Goal: Communication & Community: Share content

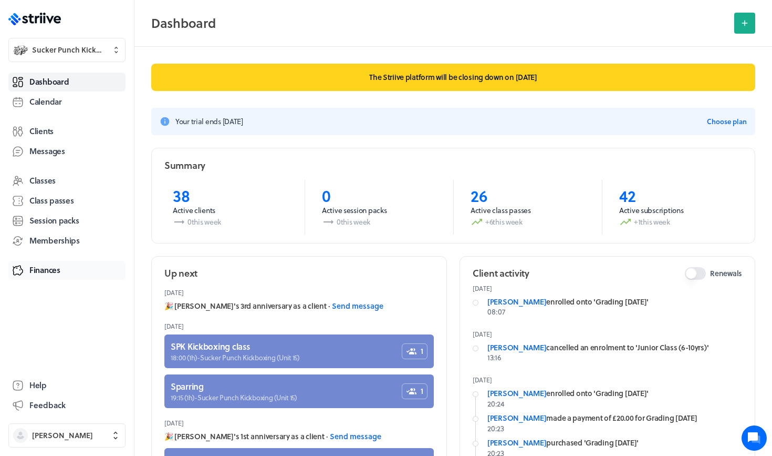
click at [54, 270] on span "Finances" at bounding box center [44, 269] width 31 height 11
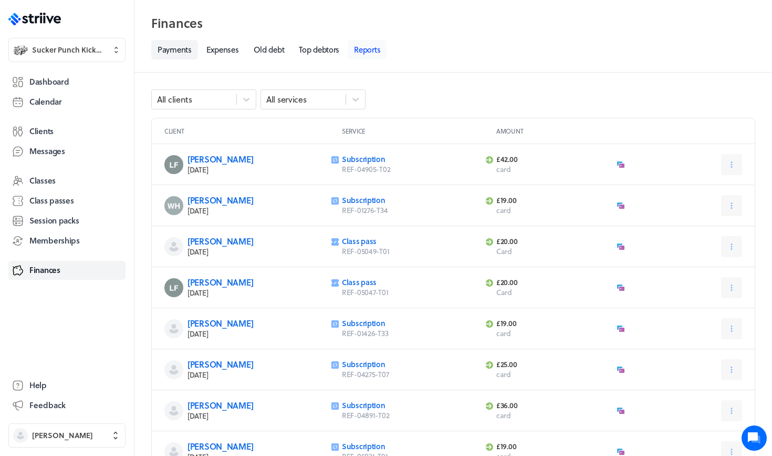
click at [372, 50] on link "Reports" at bounding box center [367, 49] width 39 height 19
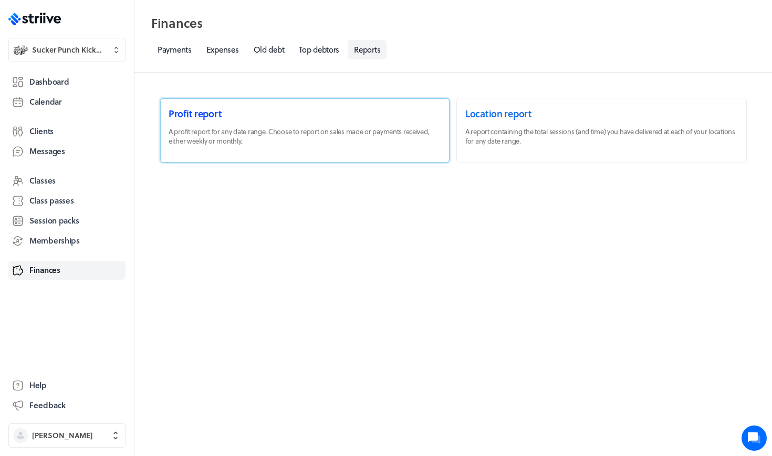
click at [198, 125] on link at bounding box center [305, 130] width 290 height 64
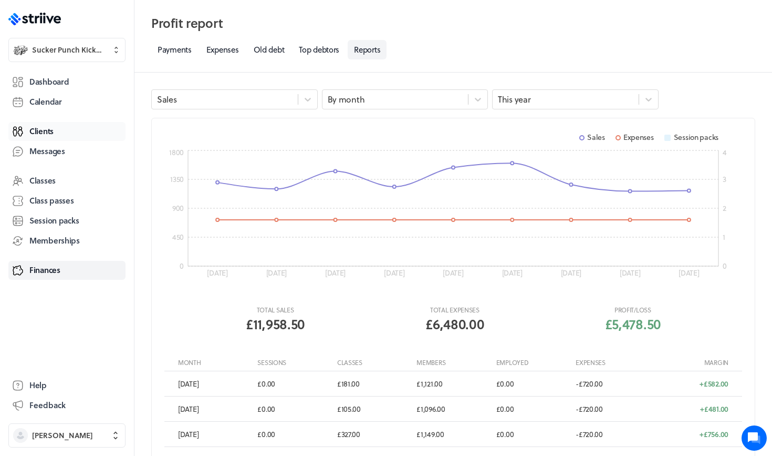
click at [42, 139] on link "Clients" at bounding box center [66, 131] width 117 height 19
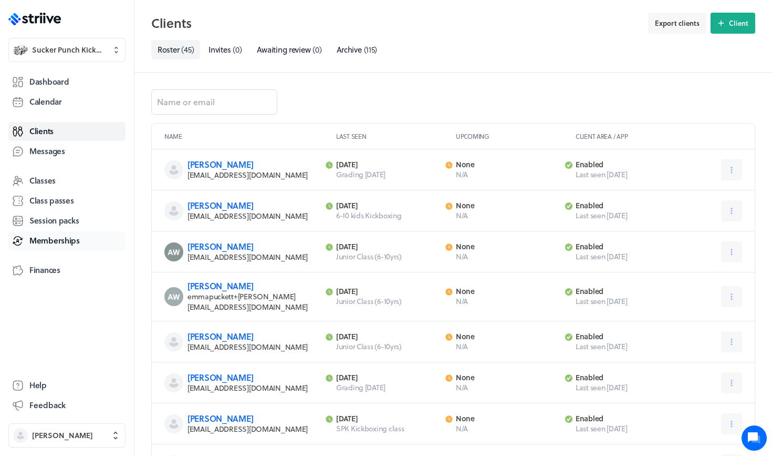
click at [47, 239] on span "Memberships" at bounding box center [54, 240] width 50 height 11
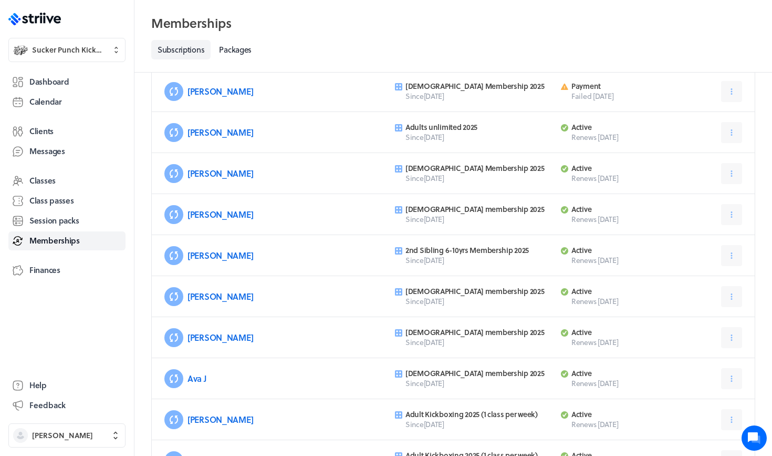
scroll to position [83, 0]
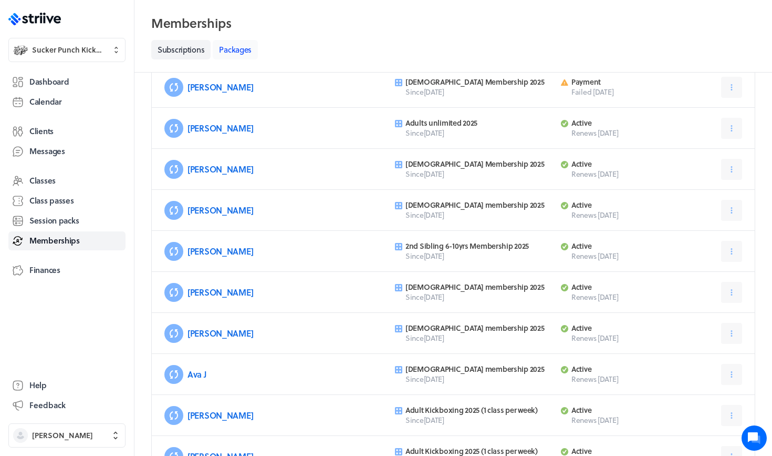
click at [232, 43] on link "Packages" at bounding box center [235, 49] width 45 height 19
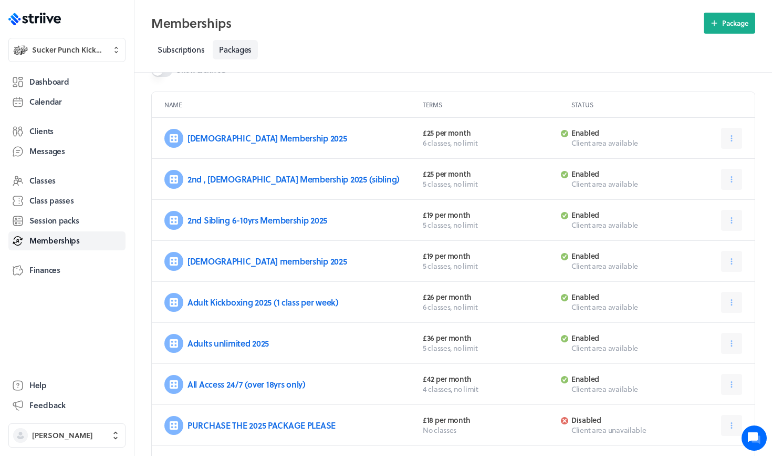
scroll to position [32, 0]
click at [51, 269] on span "Finances" at bounding box center [44, 269] width 31 height 11
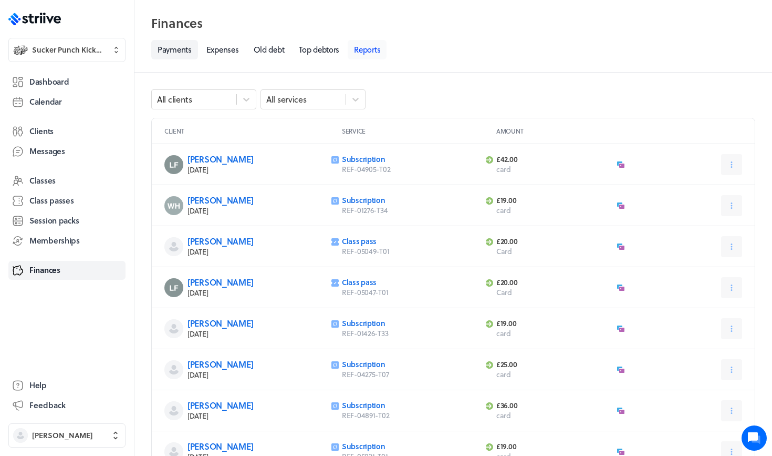
click at [365, 46] on link "Reports" at bounding box center [367, 49] width 39 height 19
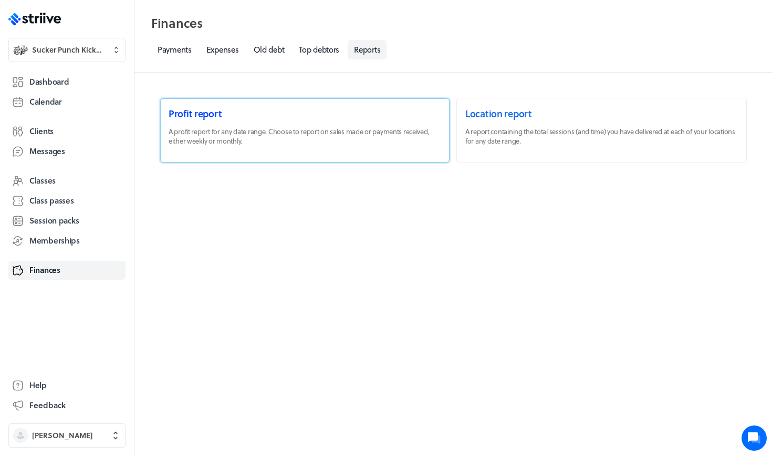
click at [203, 137] on link at bounding box center [305, 130] width 290 height 64
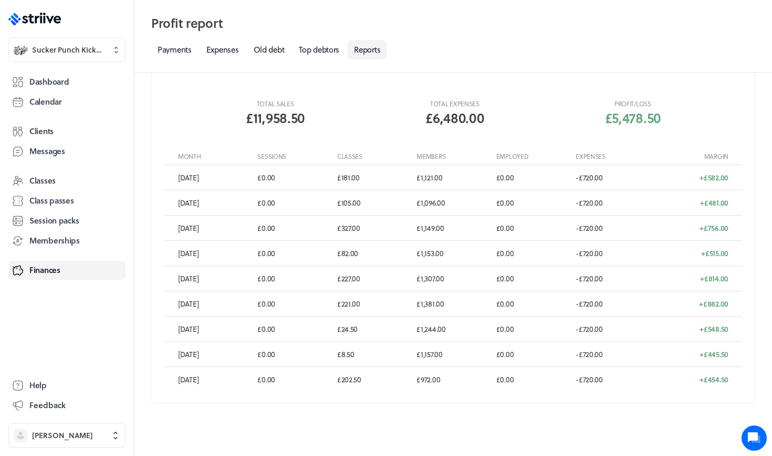
scroll to position [205, 0]
click at [54, 77] on span "Dashboard" at bounding box center [48, 81] width 39 height 11
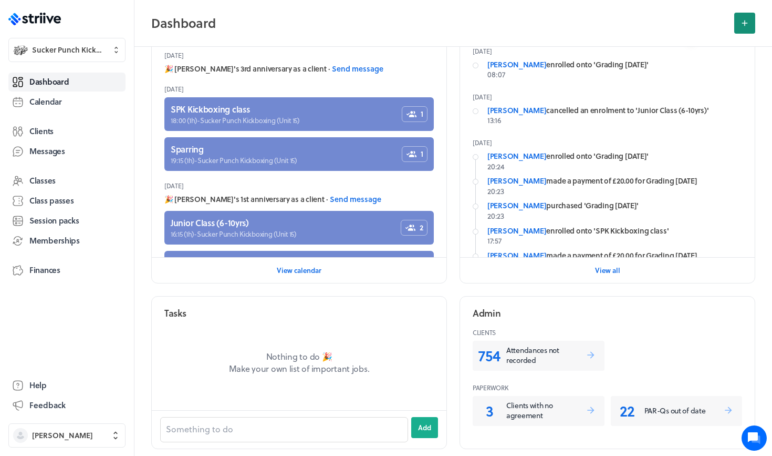
click at [751, 25] on button at bounding box center [745, 23] width 21 height 21
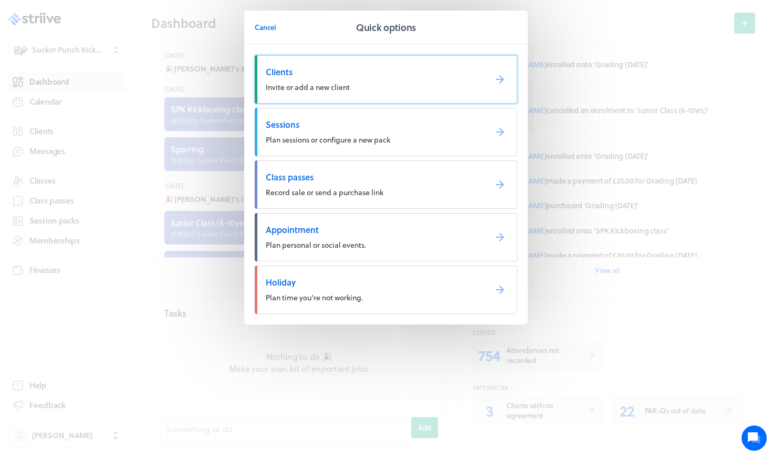
click at [344, 94] on link "Clients Invite or add a new client" at bounding box center [386, 79] width 263 height 48
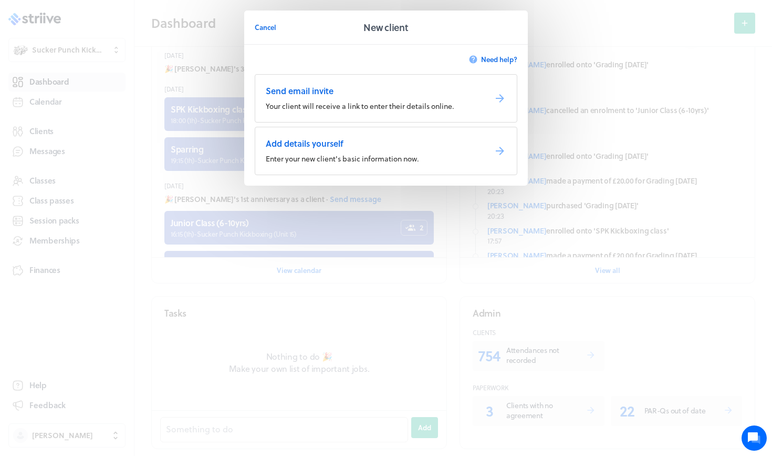
click at [253, 24] on header "Cancel New client" at bounding box center [386, 28] width 284 height 34
click at [268, 23] on span "Cancel" at bounding box center [266, 27] width 22 height 9
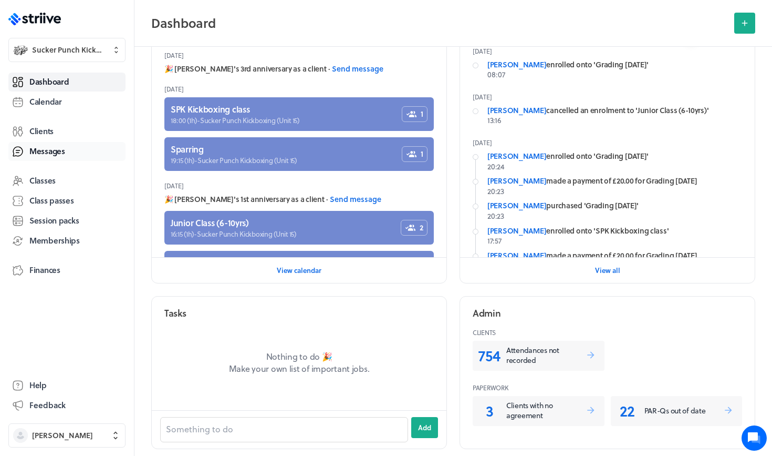
click at [49, 154] on span "Messages" at bounding box center [47, 151] width 36 height 11
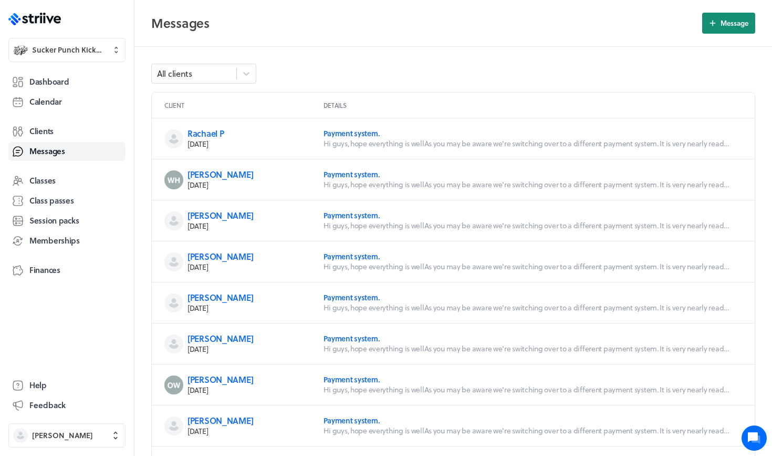
click at [717, 20] on icon "button" at bounding box center [712, 22] width 9 height 9
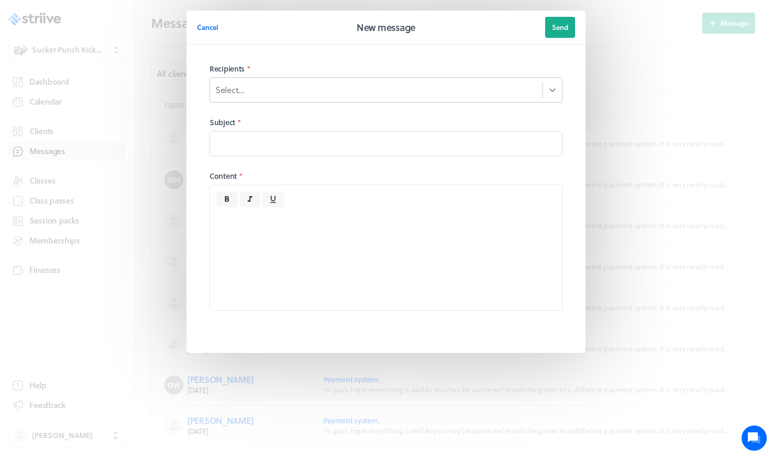
click at [545, 83] on div at bounding box center [552, 89] width 19 height 19
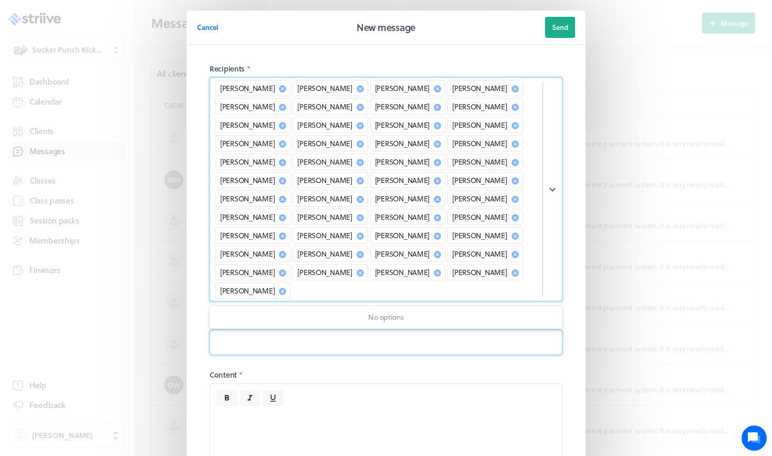
click at [348, 329] on input at bounding box center [386, 341] width 353 height 25
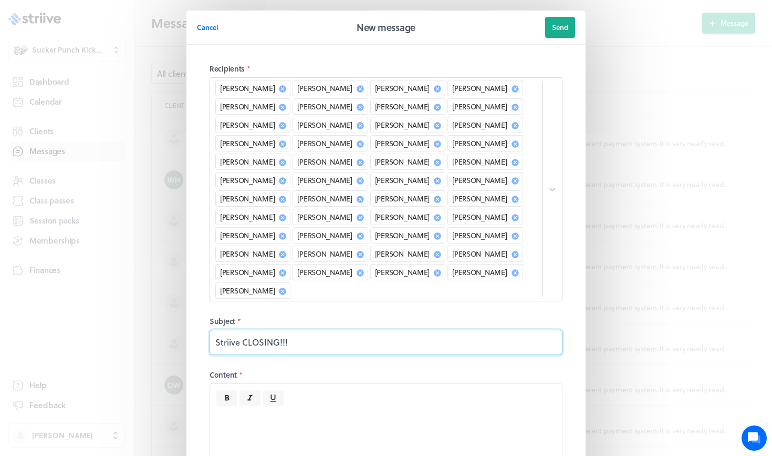
type input "Striive CLOSING!!!"
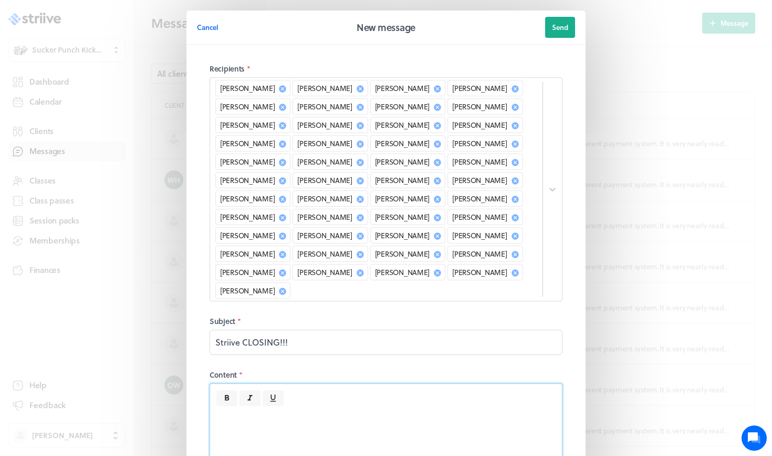
click at [304, 406] on div at bounding box center [386, 457] width 352 height 103
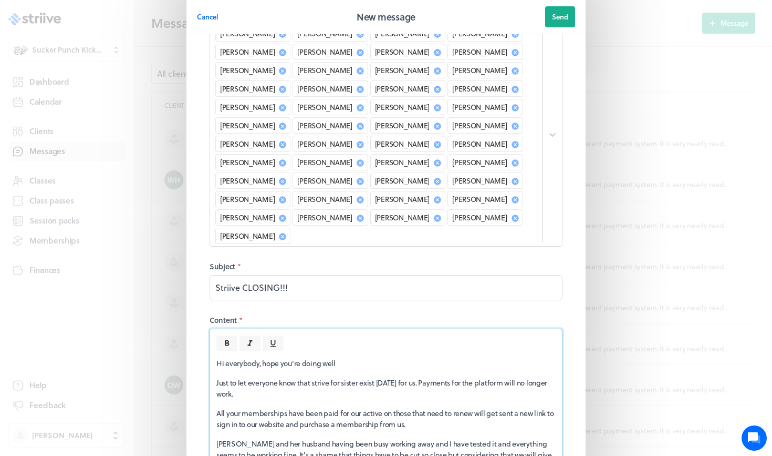
scroll to position [74, 0]
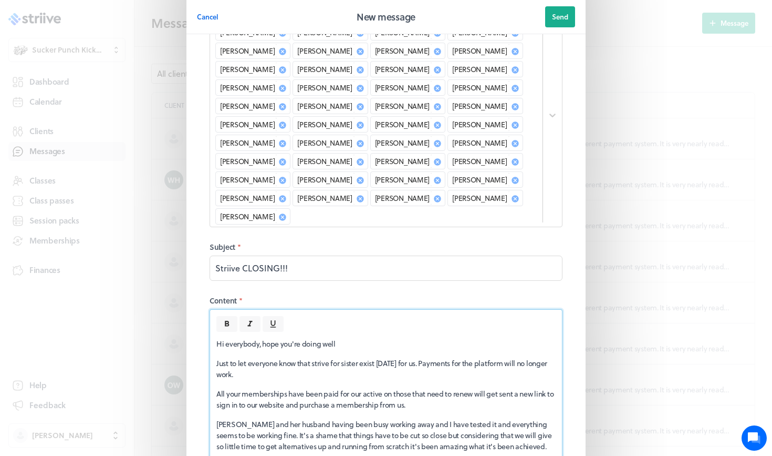
click at [366, 455] on p "Please make sure if you wish to re-sign with us follow the link we provide for …" at bounding box center [385, 465] width 339 height 11
click at [492, 455] on p "Please make sure if you wish to re-sign with us, follow the link we provide for…" at bounding box center [385, 465] width 339 height 11
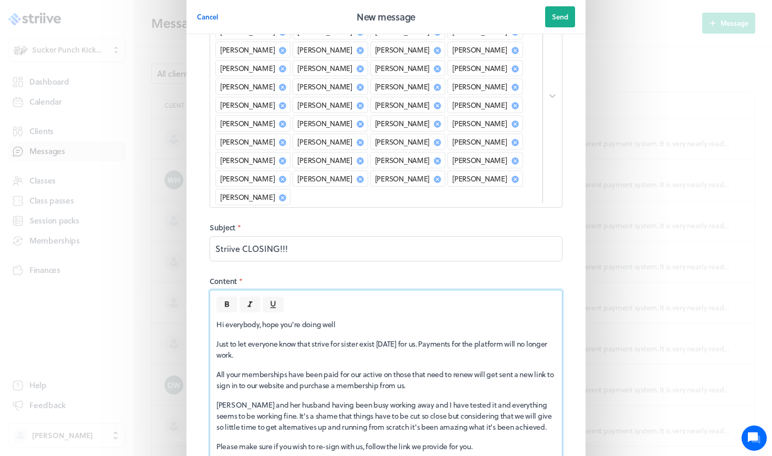
click at [460, 368] on p "All your memberships have been paid for our active on those that need to renew …" at bounding box center [385, 379] width 339 height 22
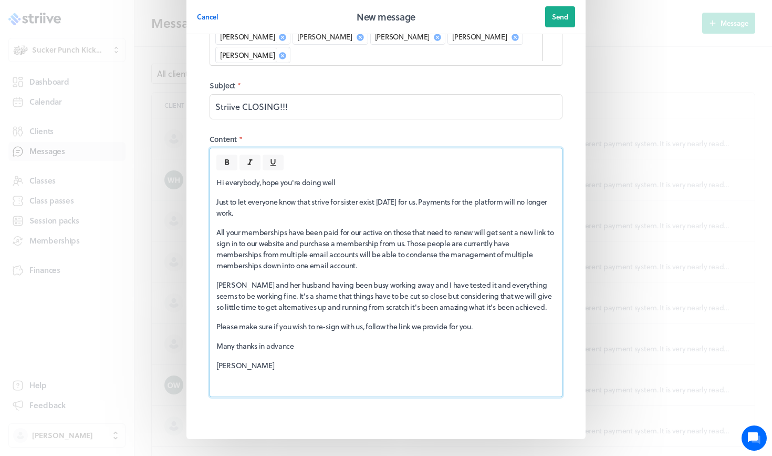
scroll to position [234, 0]
click at [363, 197] on p "Just to let everyone know that strive for sister exist [DATE] for us. Payments …" at bounding box center [385, 208] width 339 height 22
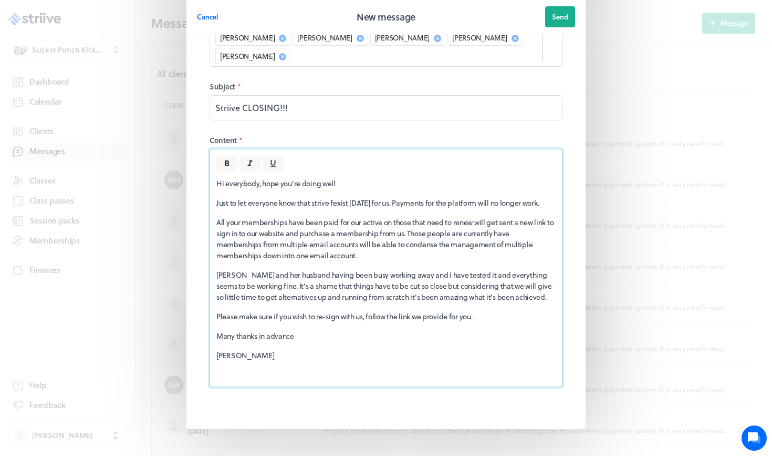
scroll to position [223, 0]
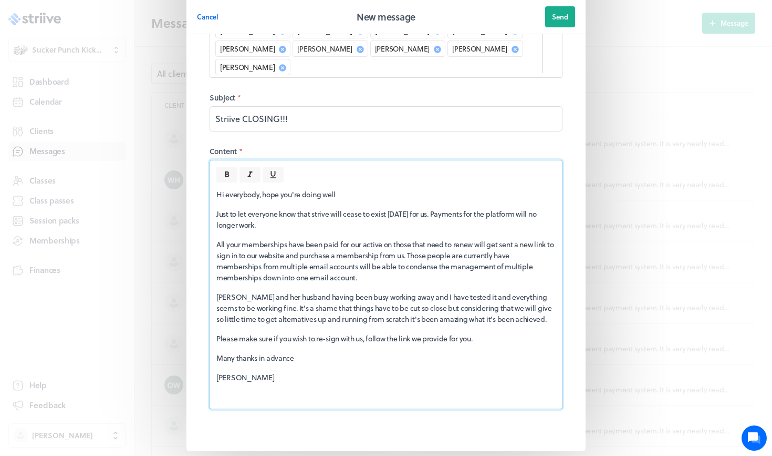
click at [442, 208] on p "Just to let everyone know that strive will cease to exist [DATE] for us. Paymen…" at bounding box center [385, 219] width 339 height 22
click at [386, 244] on p "All your memberships have been paid for our active on those that need to renew …" at bounding box center [385, 261] width 339 height 44
click at [365, 239] on p "All your memberships have been paid for our active on those that need to renew …" at bounding box center [385, 261] width 339 height 44
click at [289, 239] on p "All your memberships have been paid for are active on those that need to renew …" at bounding box center [385, 261] width 339 height 44
click at [393, 250] on div "Hi everybody, hope you're doing well Just to let everyone know that strive will…" at bounding box center [386, 295] width 352 height 226
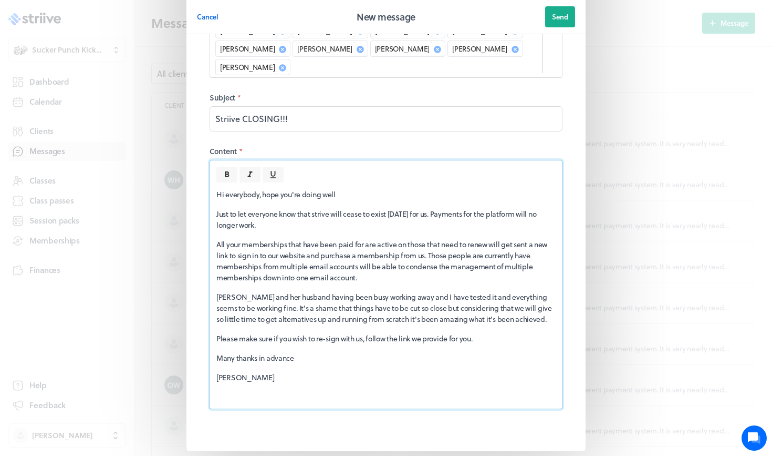
click at [406, 239] on p "All your memberships that have been paid for are active on those that need to r…" at bounding box center [385, 261] width 339 height 44
click at [496, 239] on p "All your memberships that have been paid for are active. For those that need to…" at bounding box center [385, 261] width 339 height 44
click at [385, 249] on div "Hi everybody, hope you're doing well Just to let everyone know that strive will…" at bounding box center [386, 295] width 352 height 226
click at [556, 20] on span "Send" at bounding box center [560, 16] width 16 height 9
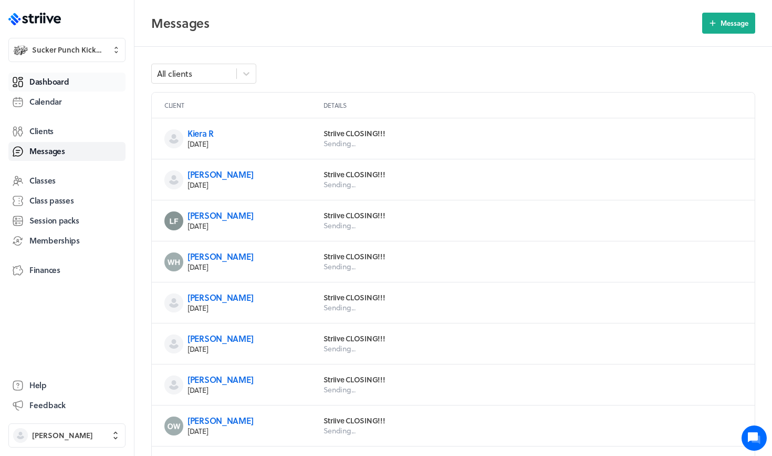
click at [54, 80] on span "Dashboard" at bounding box center [48, 81] width 39 height 11
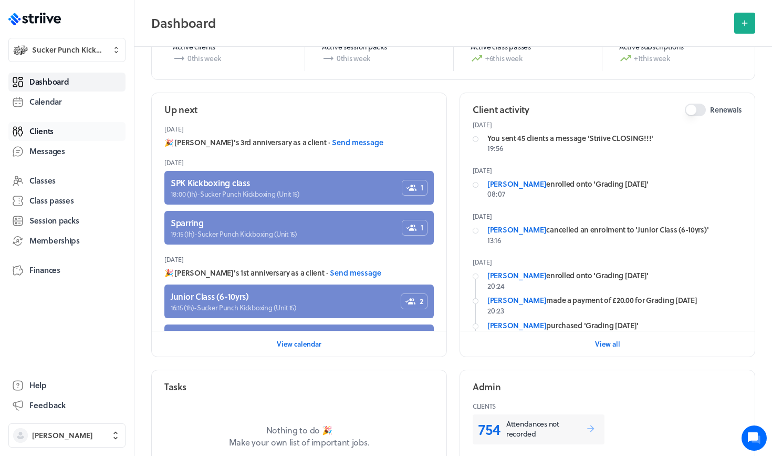
click at [46, 129] on span "Clients" at bounding box center [41, 131] width 24 height 11
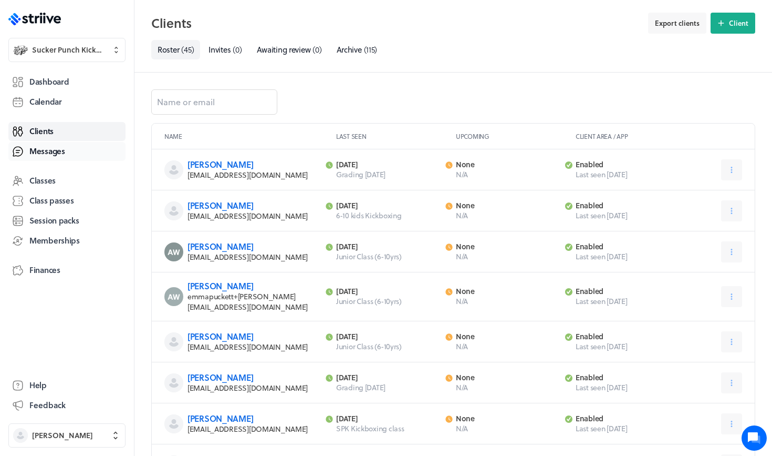
click at [37, 156] on span "Messages" at bounding box center [47, 151] width 36 height 11
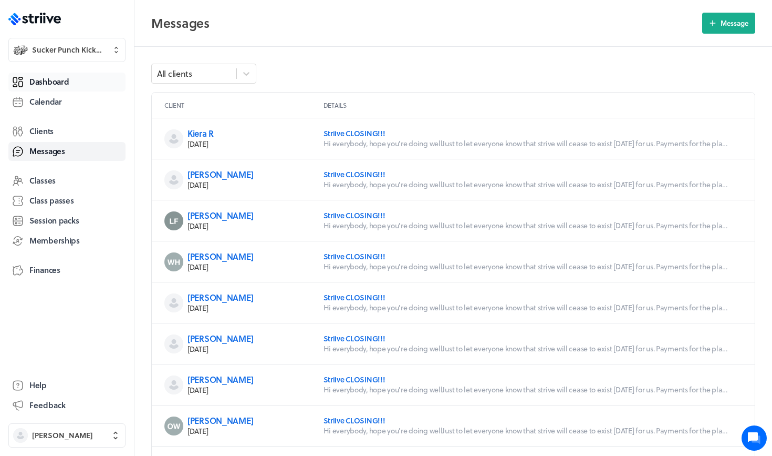
click at [51, 83] on span "Dashboard" at bounding box center [48, 81] width 39 height 11
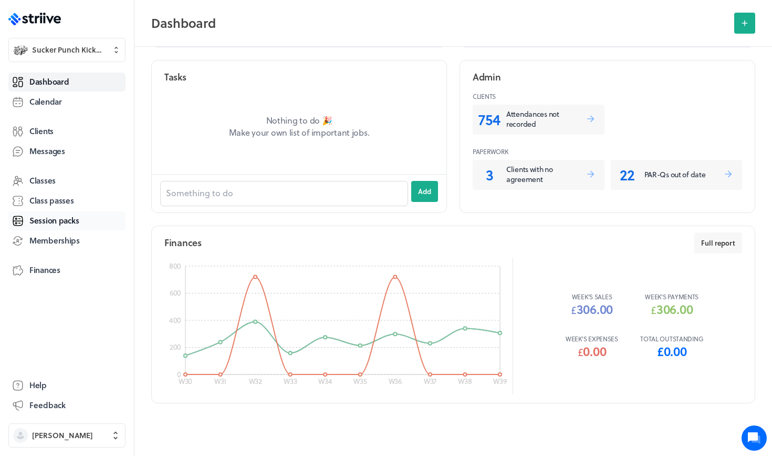
scroll to position [472, 0]
click at [46, 268] on span "Finances" at bounding box center [44, 269] width 31 height 11
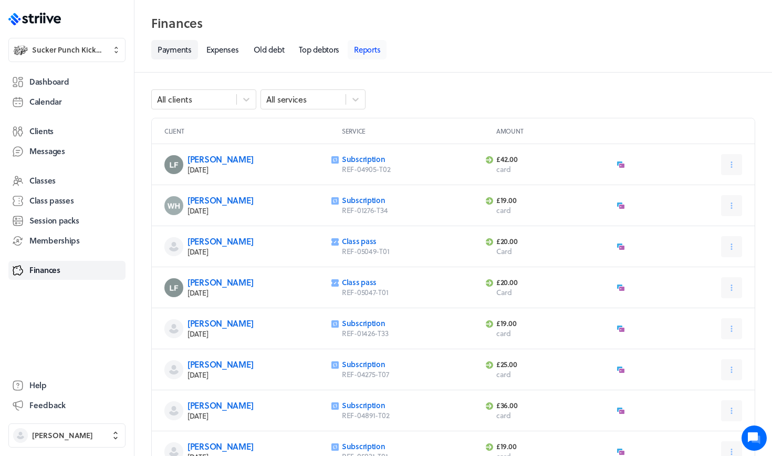
click at [379, 51] on link "Reports" at bounding box center [367, 49] width 39 height 19
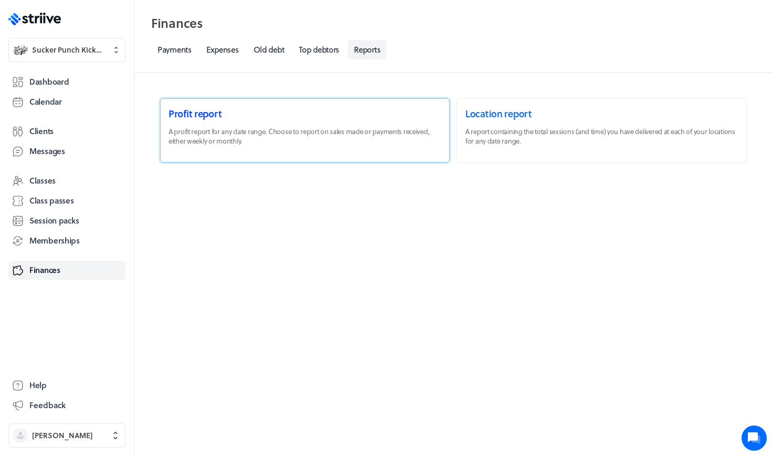
click at [208, 143] on link at bounding box center [305, 130] width 290 height 64
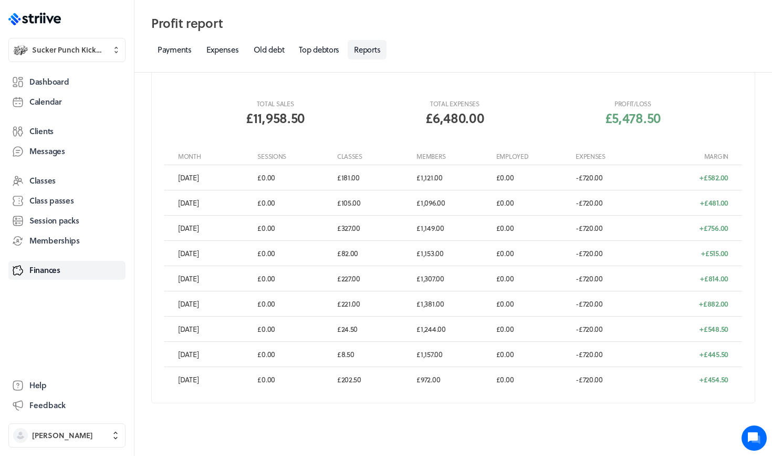
scroll to position [205, 0]
click at [50, 81] on span "Dashboard" at bounding box center [48, 81] width 39 height 11
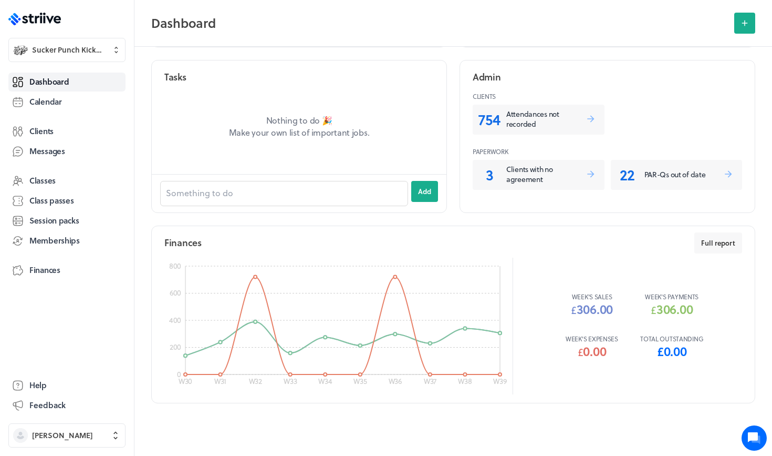
scroll to position [472, 0]
click at [726, 252] on button "Full report" at bounding box center [719, 243] width 48 height 21
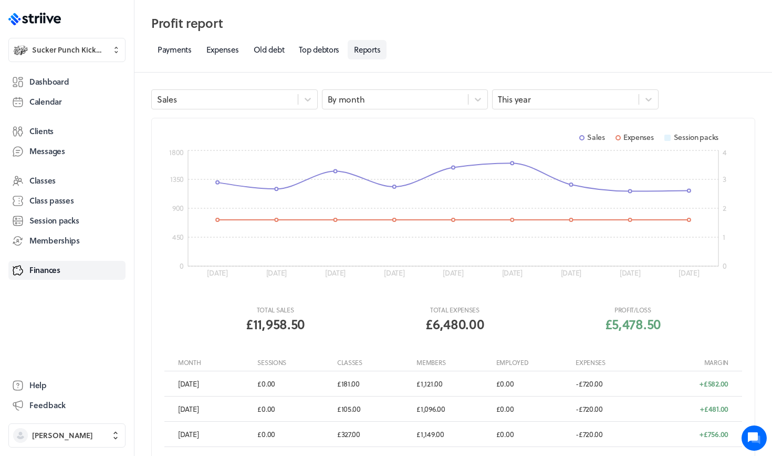
scroll to position [4, 0]
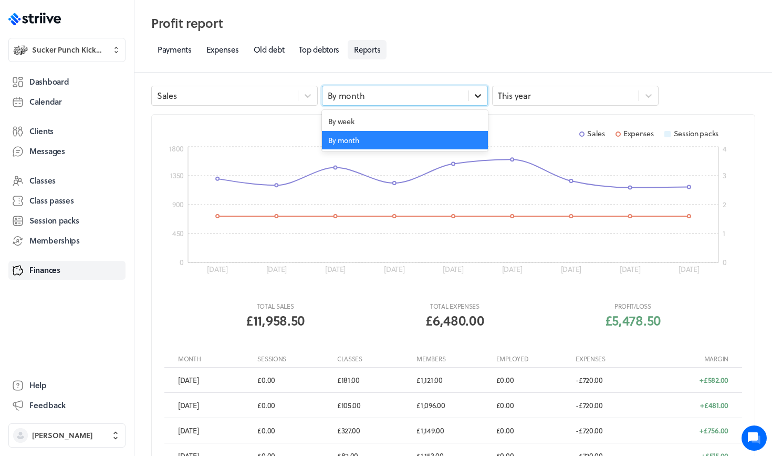
click at [469, 95] on div at bounding box center [478, 95] width 19 height 19
click at [452, 129] on div "By week" at bounding box center [405, 121] width 167 height 19
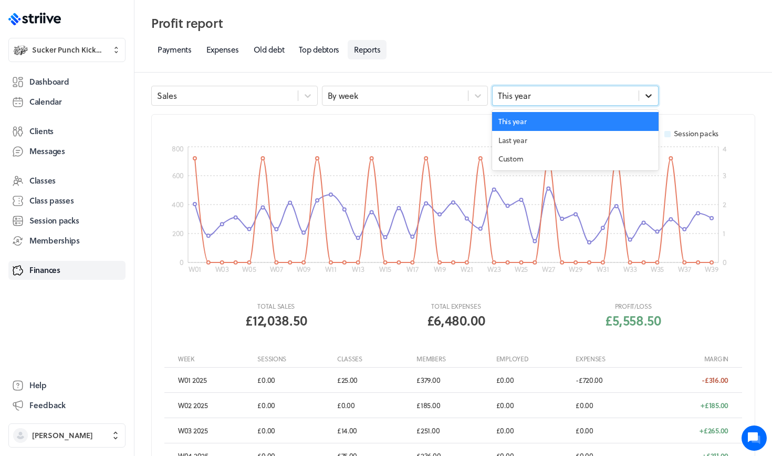
click at [647, 97] on icon at bounding box center [649, 95] width 11 height 11
click at [551, 156] on div "Custom" at bounding box center [575, 158] width 167 height 19
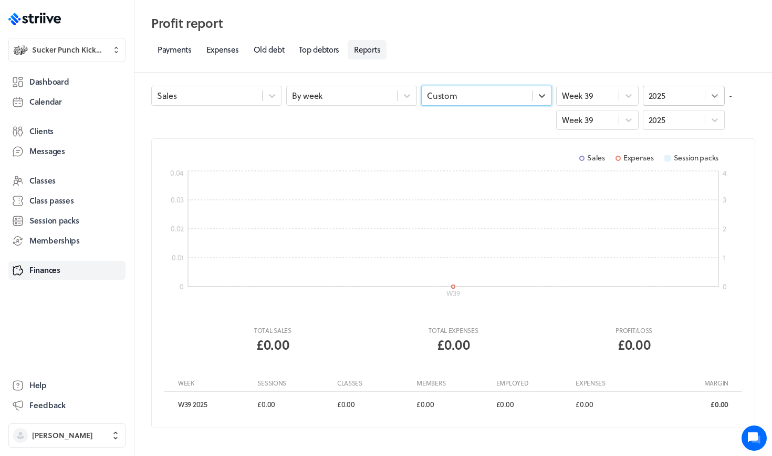
click at [720, 90] on icon at bounding box center [715, 95] width 11 height 11
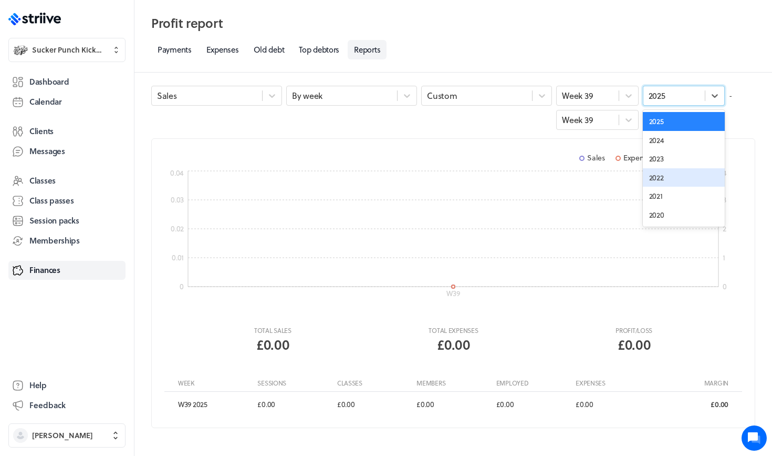
click at [675, 181] on div "2022" at bounding box center [684, 177] width 82 height 19
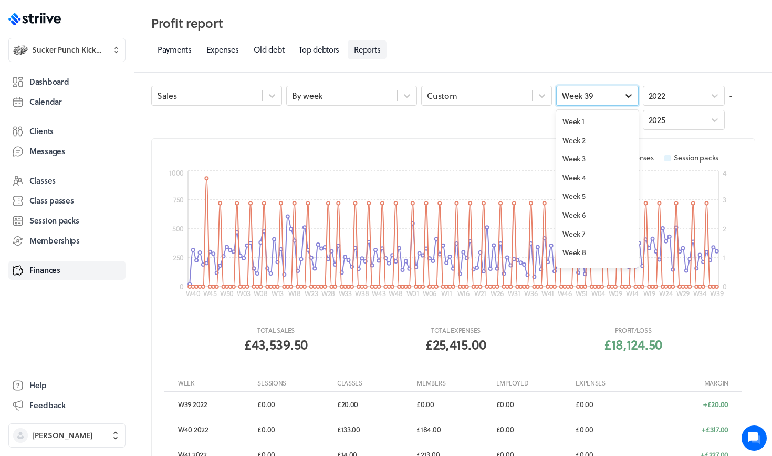
click at [628, 96] on icon at bounding box center [629, 95] width 11 height 11
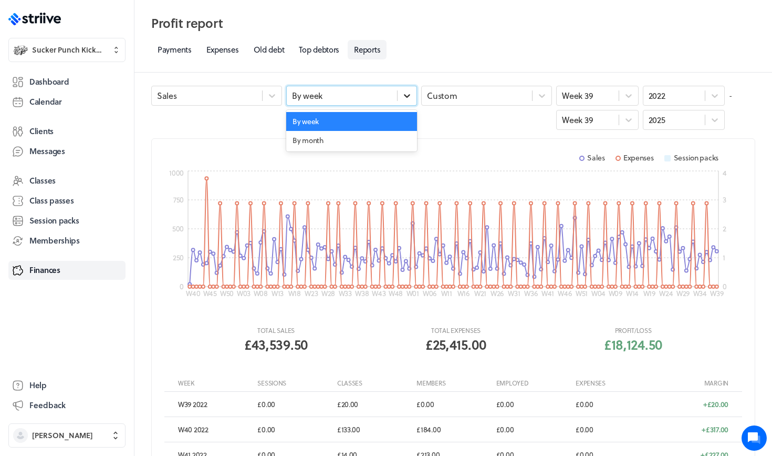
click at [401, 93] on div at bounding box center [407, 95] width 19 height 19
click at [375, 136] on div "By month" at bounding box center [351, 140] width 131 height 19
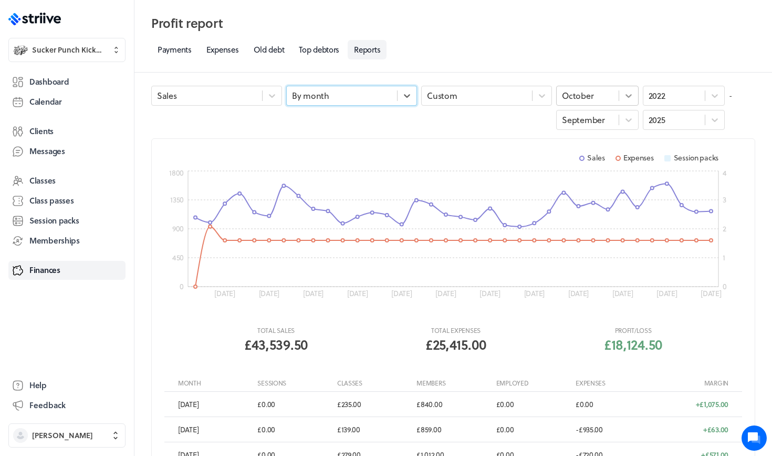
click at [632, 90] on div at bounding box center [629, 95] width 19 height 19
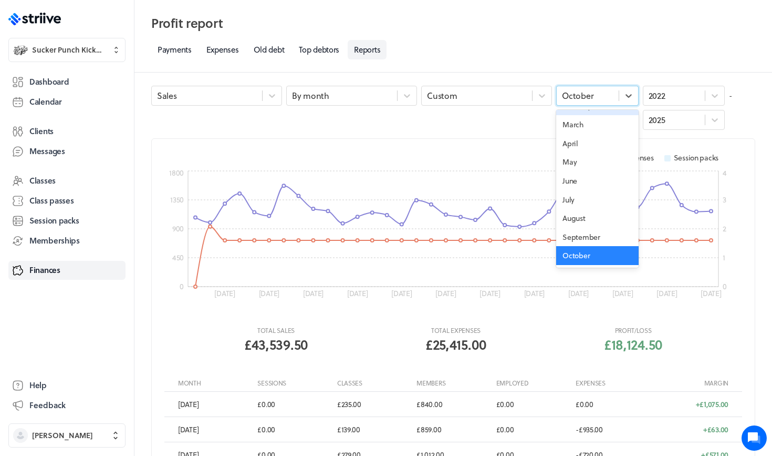
scroll to position [0, 0]
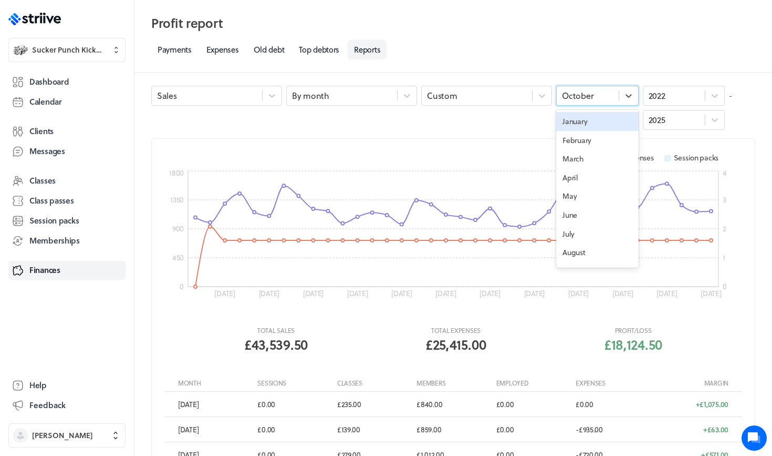
click at [578, 116] on div "January" at bounding box center [597, 121] width 82 height 19
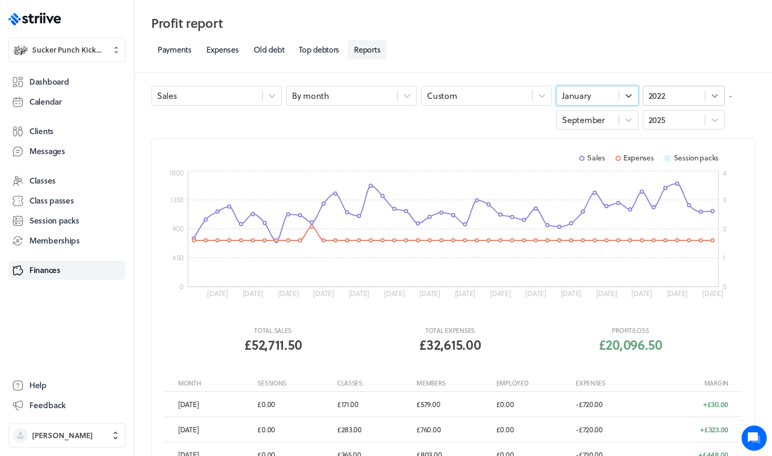
click at [715, 95] on icon at bounding box center [715, 95] width 11 height 11
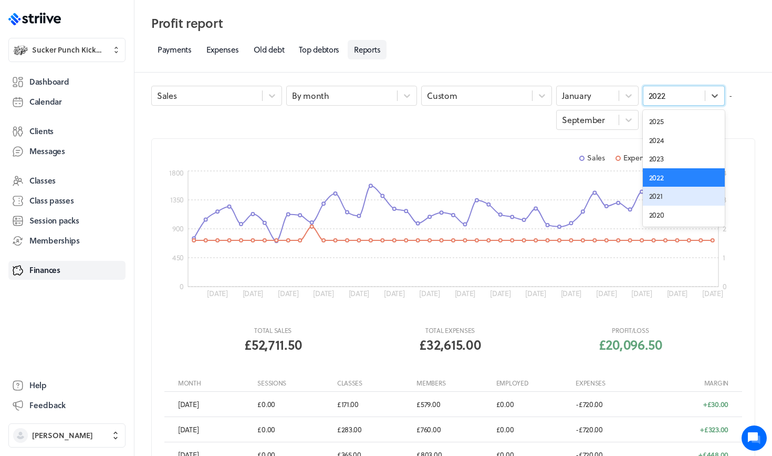
click at [652, 190] on div "2021" at bounding box center [684, 196] width 82 height 19
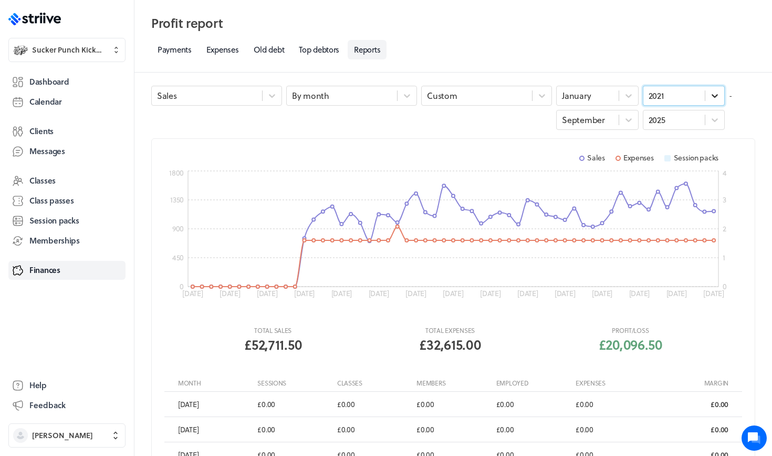
click at [719, 89] on div at bounding box center [715, 95] width 19 height 19
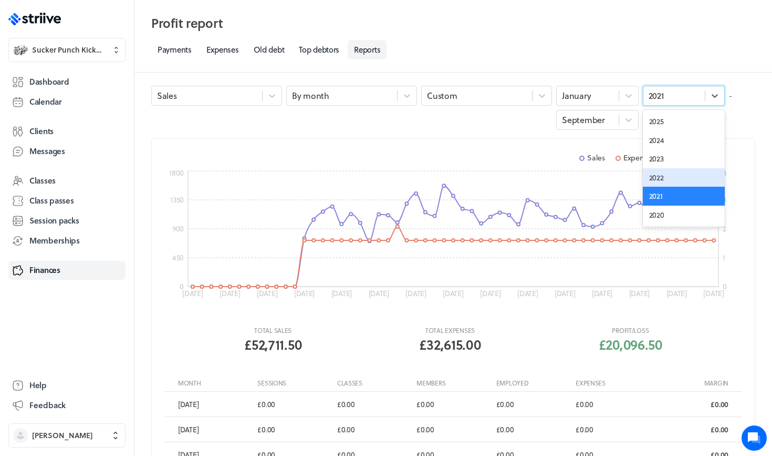
click at [655, 177] on div "2022" at bounding box center [684, 177] width 82 height 19
